Goal: Information Seeking & Learning: Learn about a topic

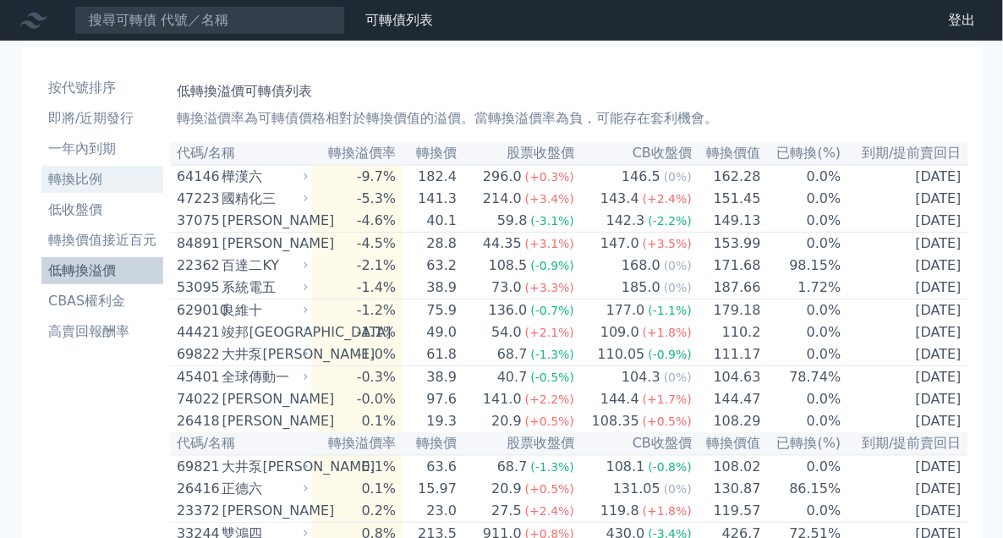
click at [101, 173] on li "轉換比例" at bounding box center [102, 179] width 122 height 20
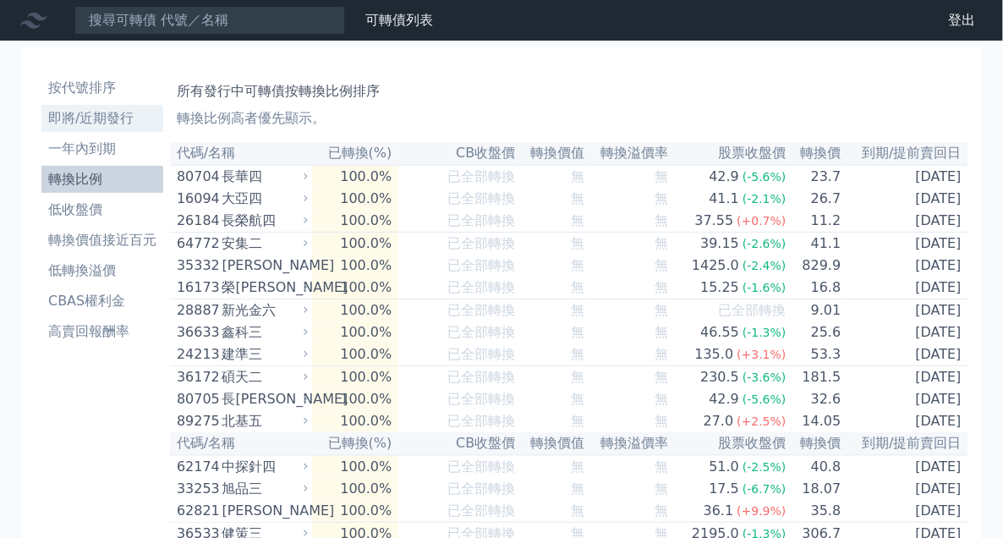
click at [101, 128] on li "即將/近期發行" at bounding box center [102, 118] width 122 height 20
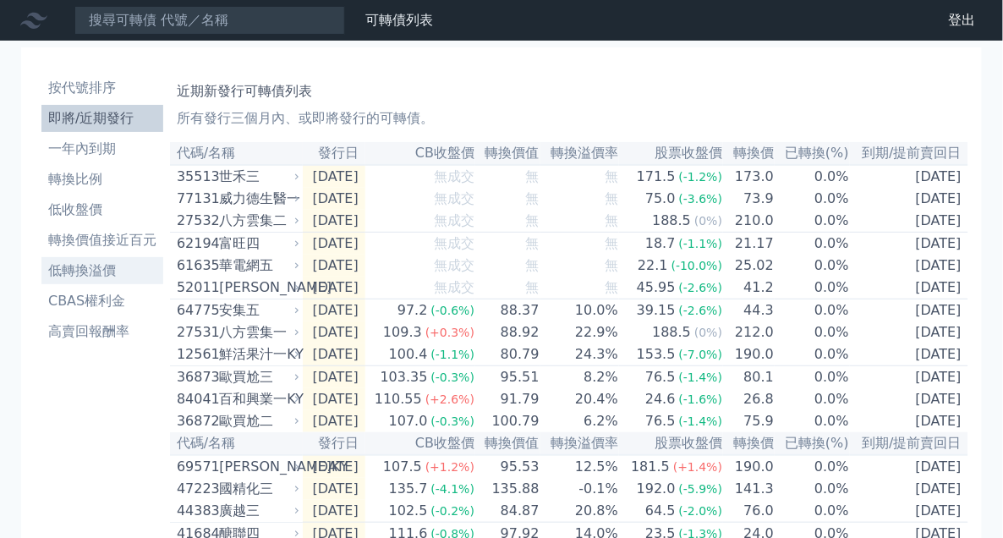
click at [100, 261] on li "低轉換溢價" at bounding box center [102, 271] width 122 height 20
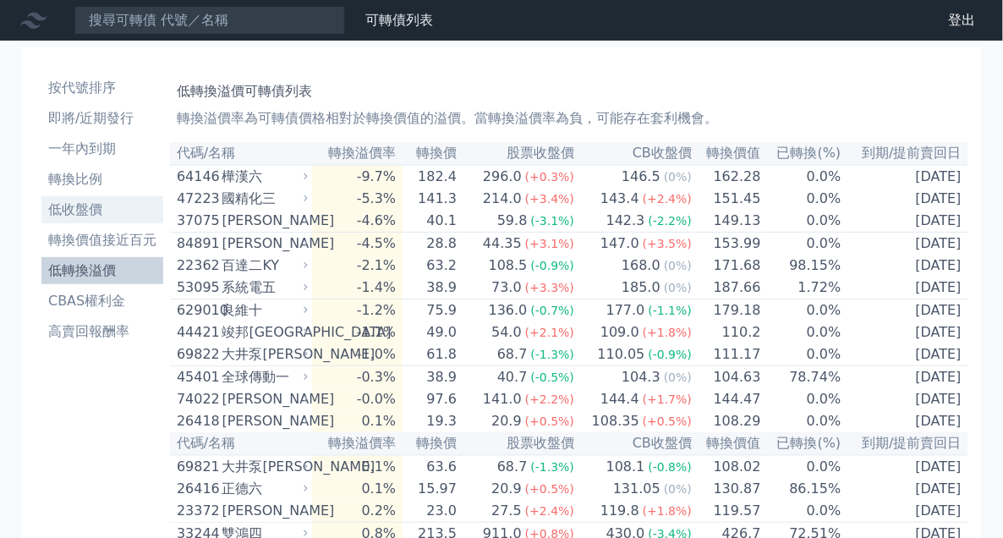
click at [105, 218] on li "低收盤價" at bounding box center [102, 210] width 122 height 20
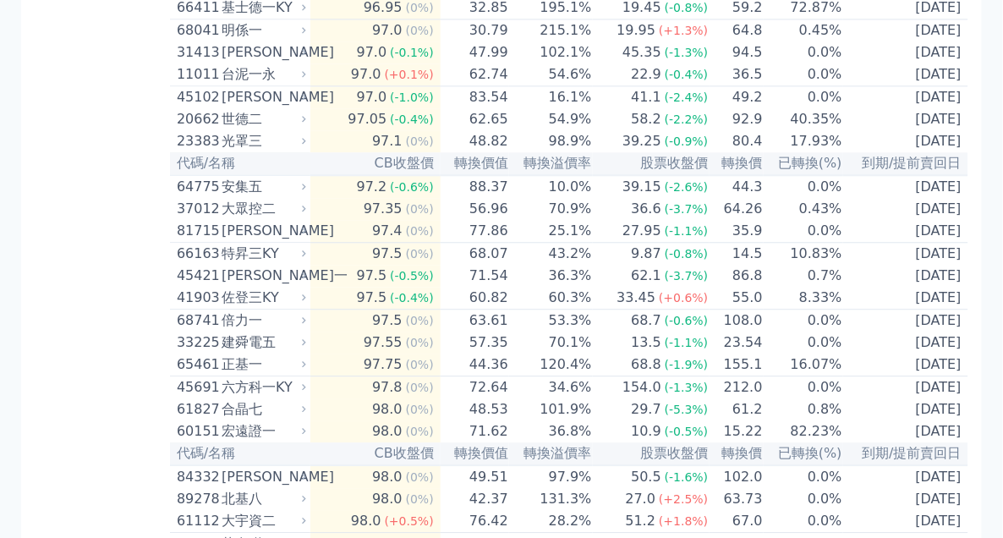
scroll to position [869, 0]
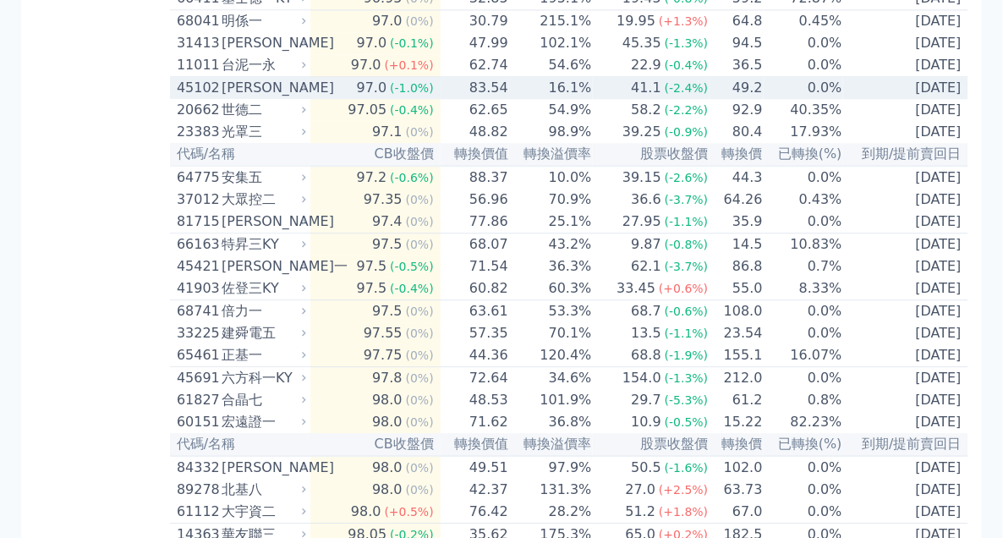
click at [283, 98] on div "[PERSON_NAME]" at bounding box center [262, 88] width 81 height 20
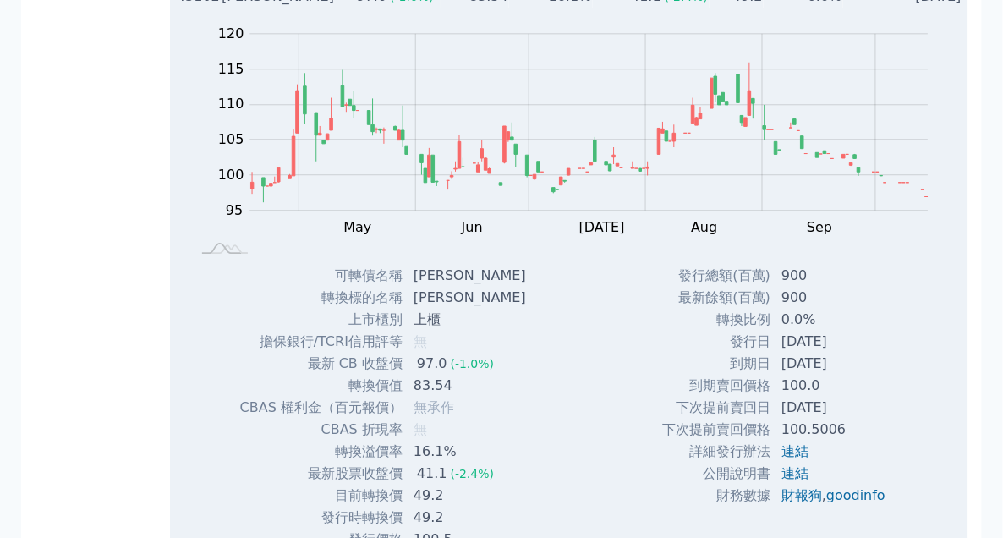
scroll to position [966, 0]
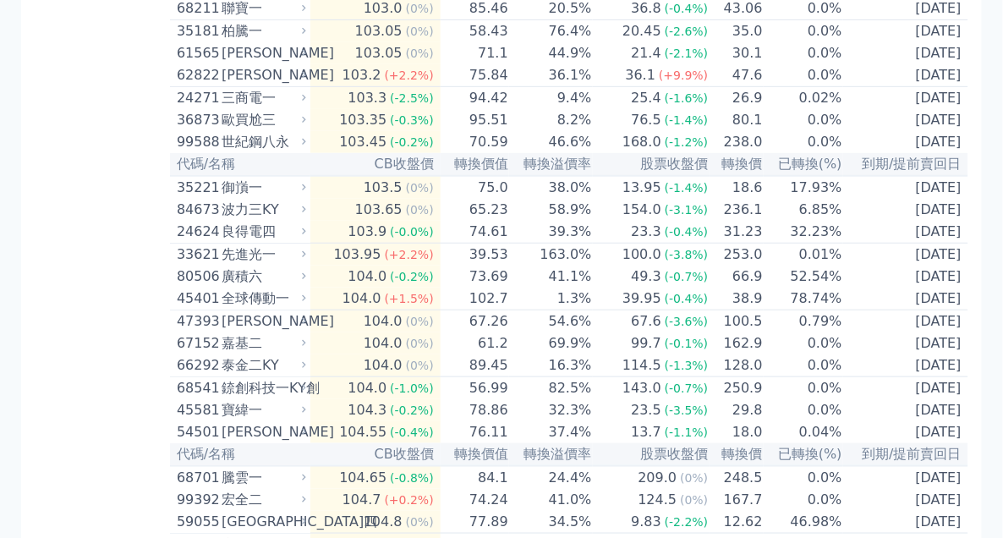
scroll to position [3190, 0]
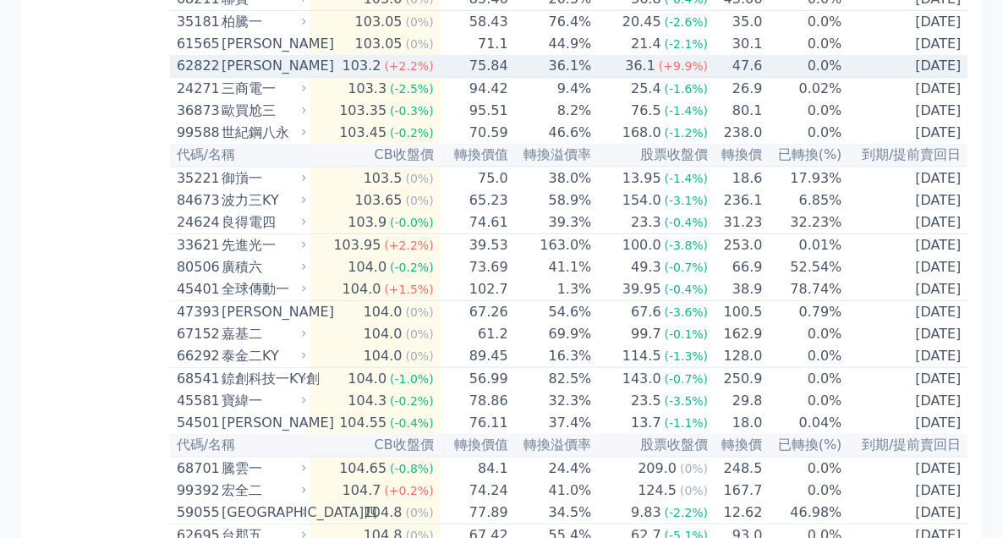
drag, startPoint x: 205, startPoint y: 294, endPoint x: 125, endPoint y: 279, distance: 81.0
click at [206, 76] on div "62822" at bounding box center [197, 66] width 41 height 20
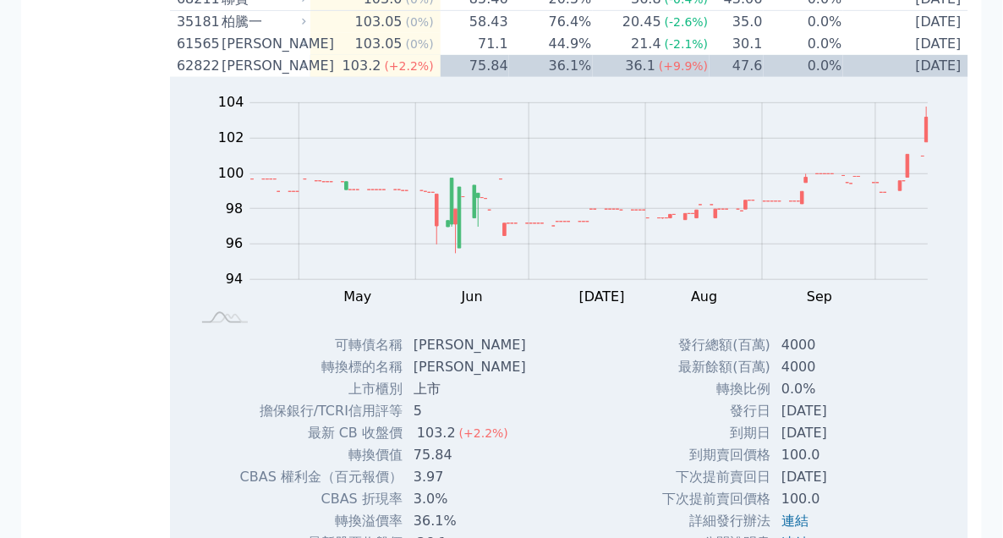
scroll to position [3286, 0]
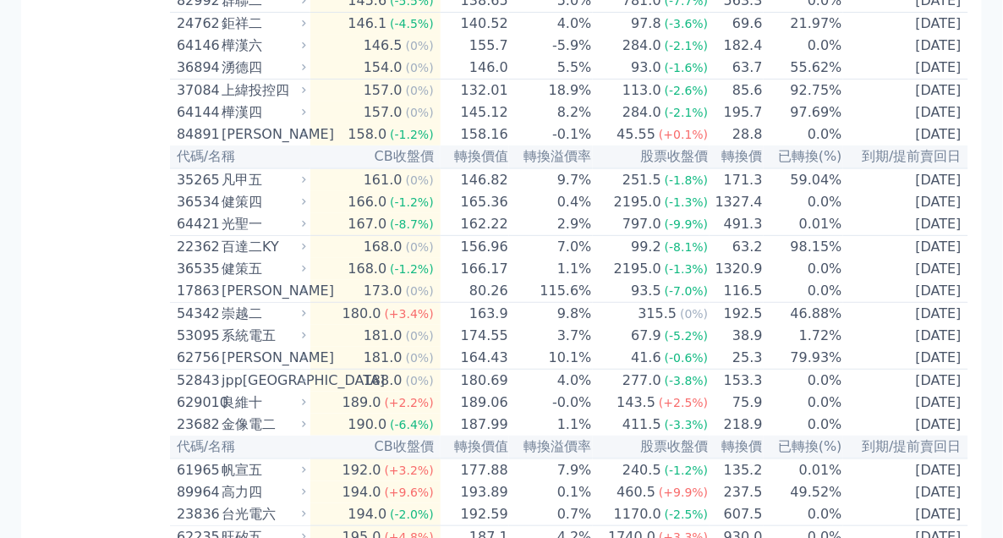
scroll to position [7732, 0]
